Goal: Task Accomplishment & Management: Complete application form

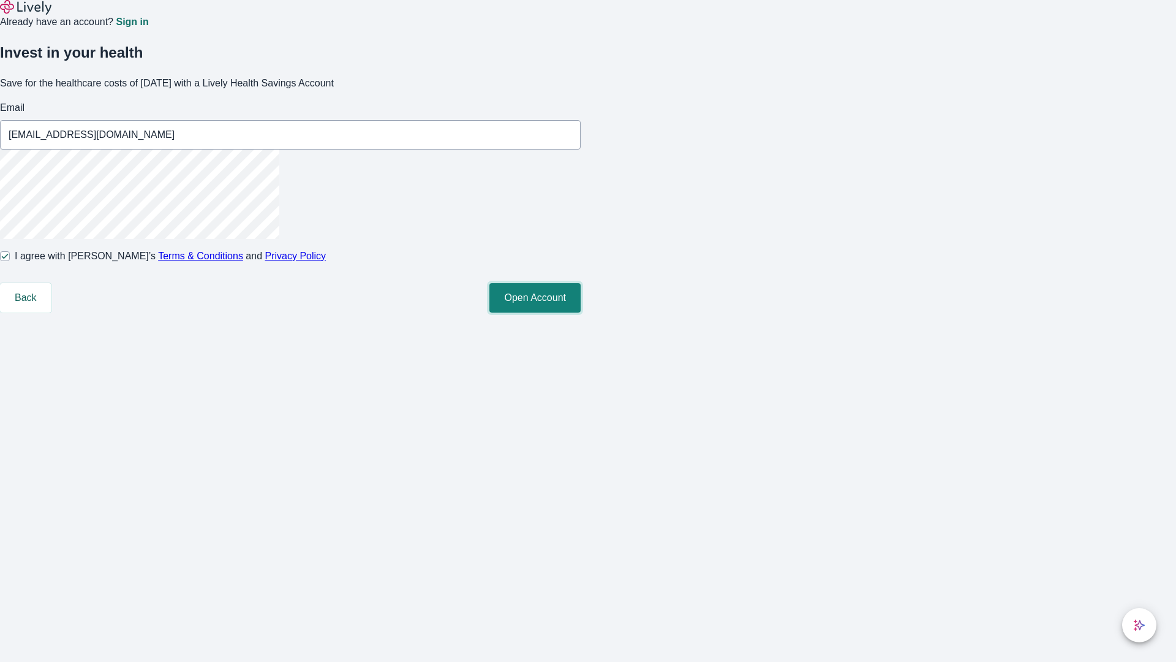
click at [581, 312] on button "Open Account" at bounding box center [534, 297] width 91 height 29
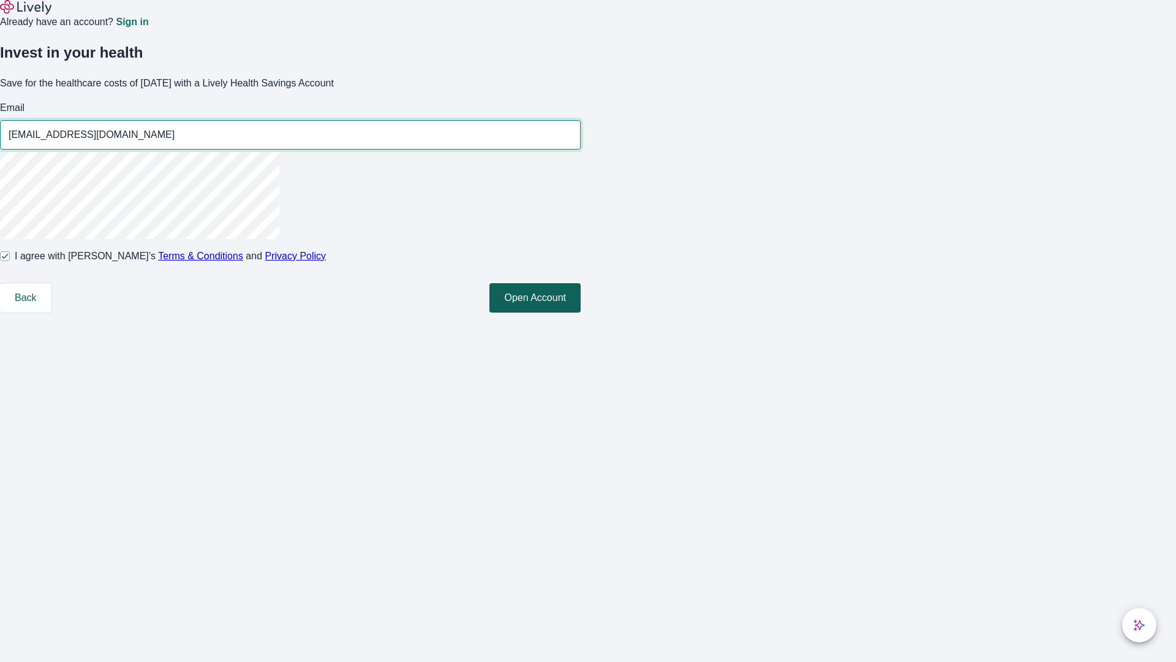
type input "[EMAIL_ADDRESS][DOMAIN_NAME]"
click at [10, 261] on input "I agree with Lively’s Terms & Conditions and Privacy Policy" at bounding box center [5, 256] width 10 height 10
checkbox input "false"
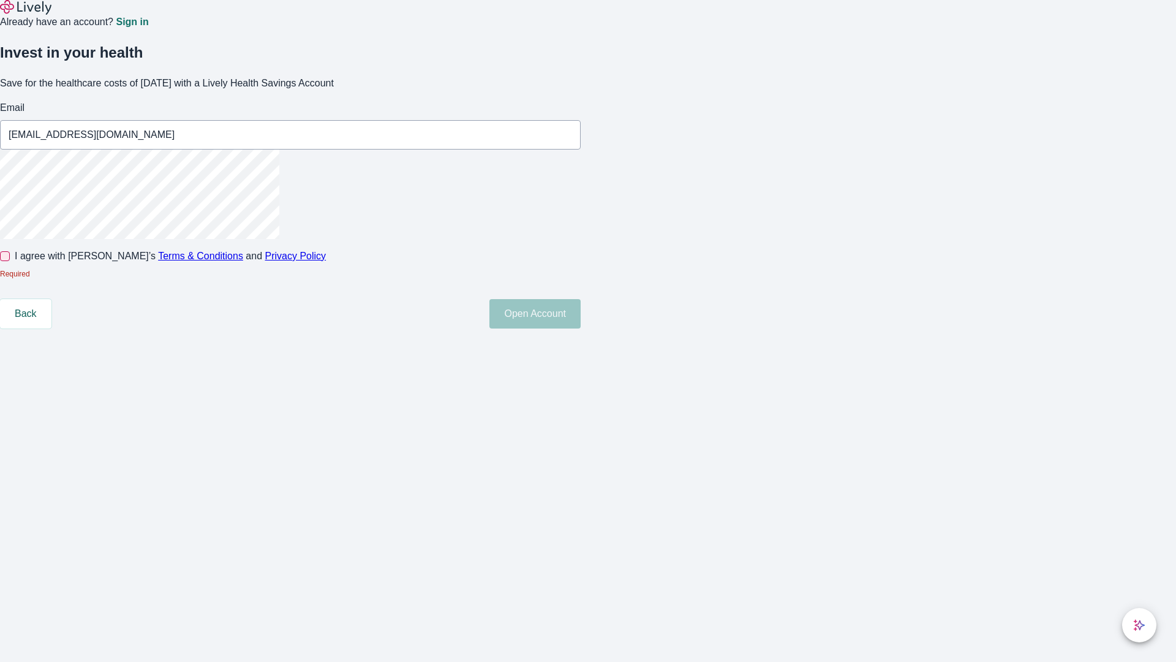
type input "[EMAIL_ADDRESS][DOMAIN_NAME]"
click at [10, 261] on input "I agree with Lively’s Terms & Conditions and Privacy Policy" at bounding box center [5, 256] width 10 height 10
checkbox input "true"
click at [581, 312] on button "Open Account" at bounding box center [534, 297] width 91 height 29
